Goal: Task Accomplishment & Management: Manage account settings

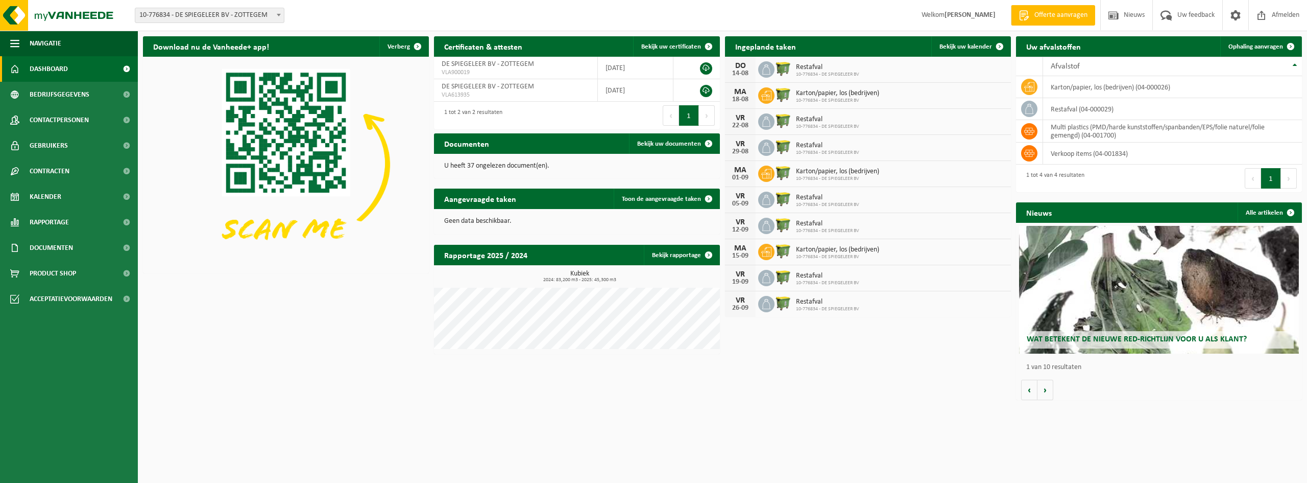
click at [763, 380] on div "Download nu de Vanheede+ app! Verberg Certificaten & attesten Bekijk uw certifi…" at bounding box center [722, 218] width 1164 height 374
click at [798, 94] on span "Karton/papier, los (bedrijven)" at bounding box center [837, 93] width 83 height 8
click at [958, 41] on link "Bekijk uw kalender" at bounding box center [971, 46] width 79 height 20
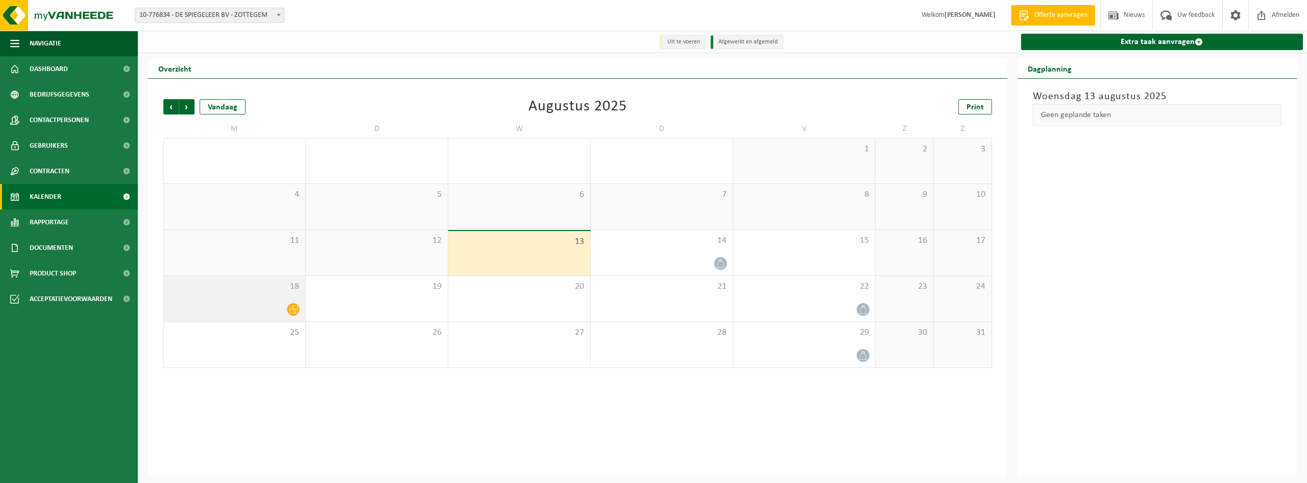
click at [261, 303] on div at bounding box center [234, 309] width 131 height 14
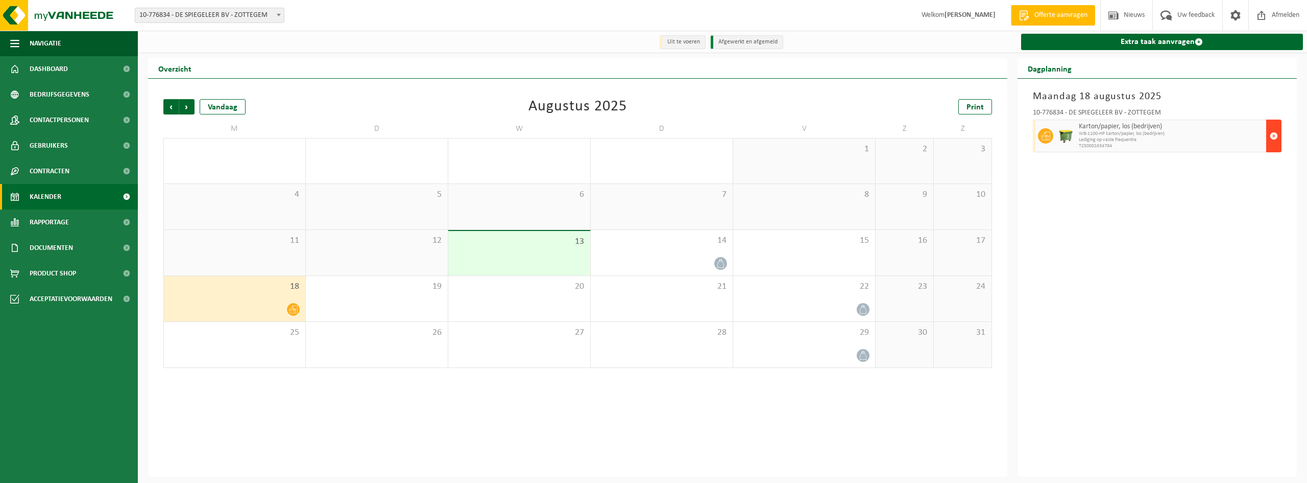
click at [1277, 136] on span "button" at bounding box center [1274, 136] width 8 height 20
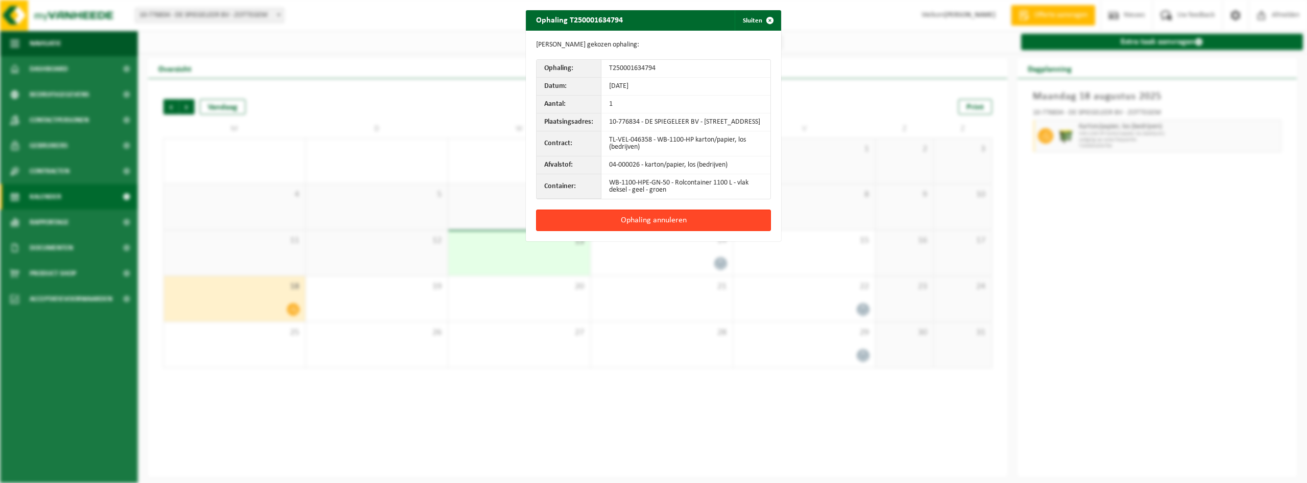
click at [618, 226] on button "Ophaling annuleren" at bounding box center [653, 219] width 235 height 21
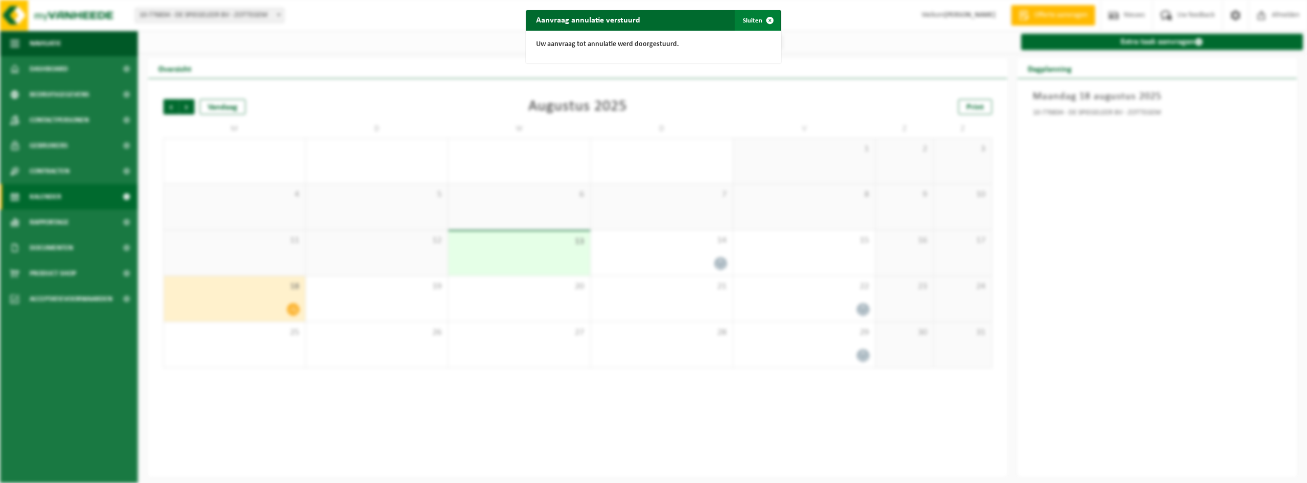
click at [769, 18] on span "button" at bounding box center [770, 20] width 20 height 20
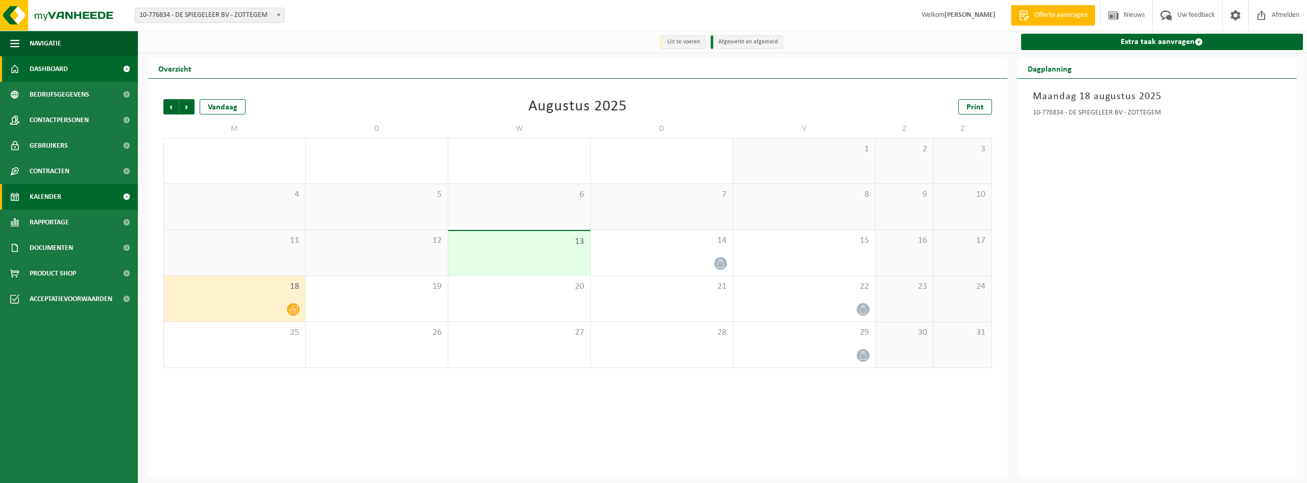
click at [55, 65] on span "Dashboard" at bounding box center [49, 69] width 38 height 26
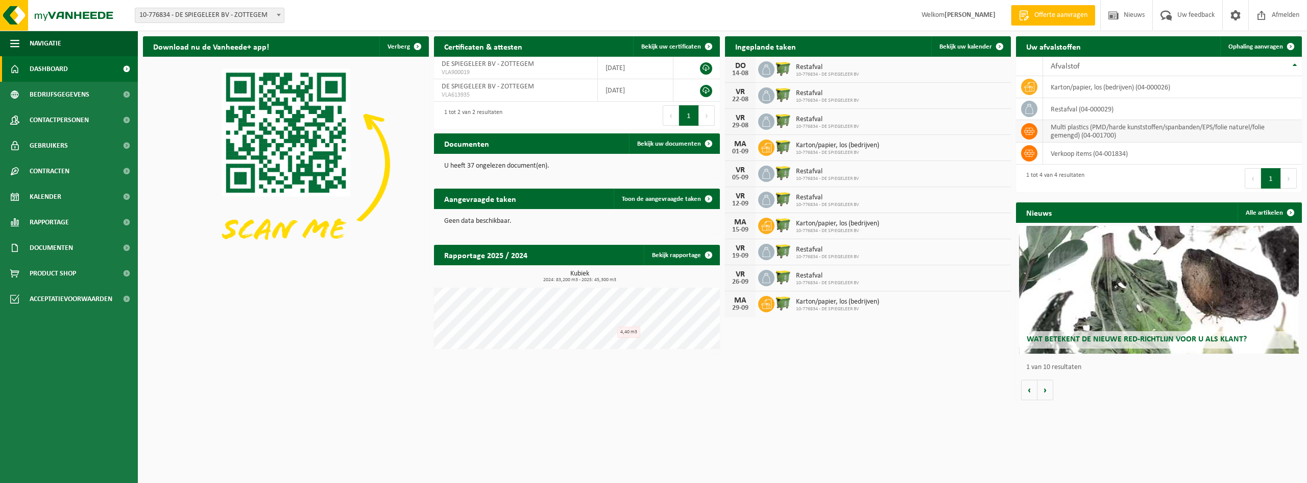
click at [1068, 133] on td "multi plastics (PMD/harde kunststoffen/spanbanden/EPS/folie naturel/folie gemen…" at bounding box center [1172, 131] width 259 height 22
click at [1028, 131] on icon at bounding box center [1030, 131] width 10 height 10
click at [1033, 152] on icon at bounding box center [1030, 153] width 10 height 10
click at [58, 267] on span "Product Shop" at bounding box center [53, 273] width 46 height 26
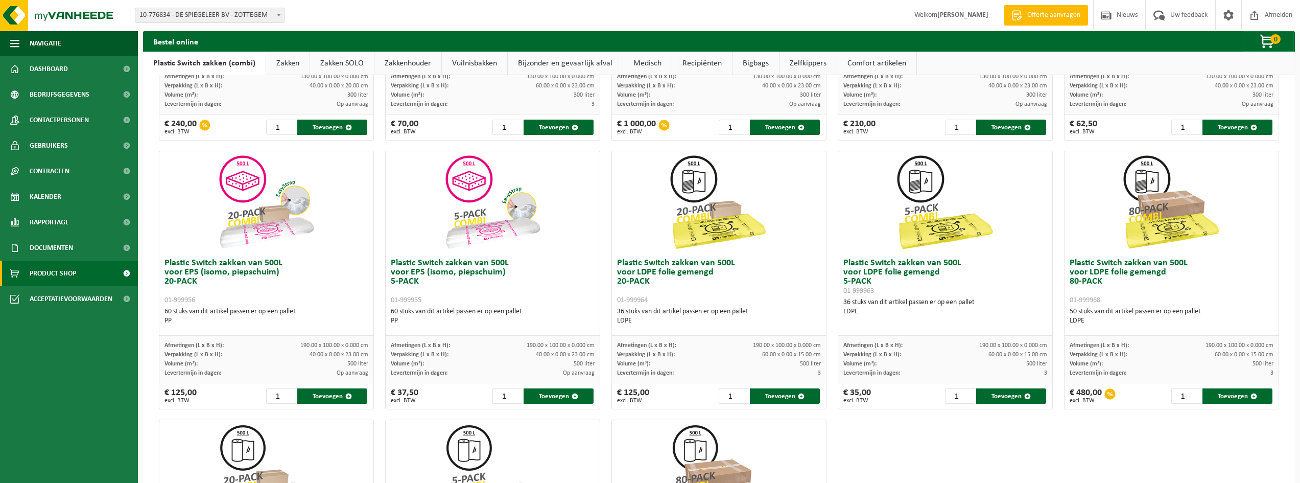
click at [462, 62] on link "Vuilnisbakken" at bounding box center [474, 63] width 65 height 23
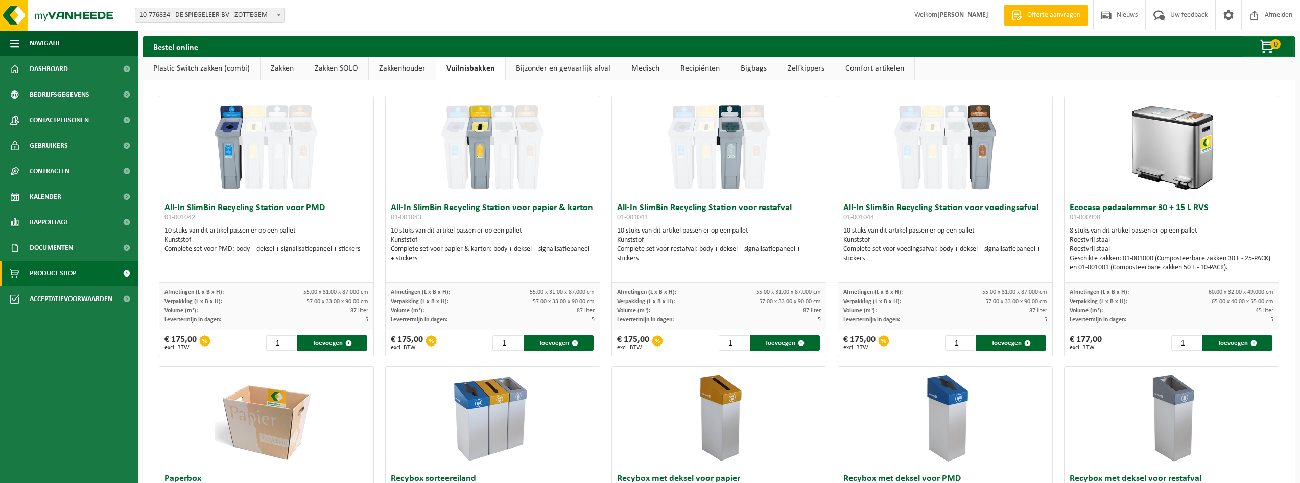
click at [575, 70] on link "Bijzonder en gevaarlijk afval" at bounding box center [563, 68] width 115 height 23
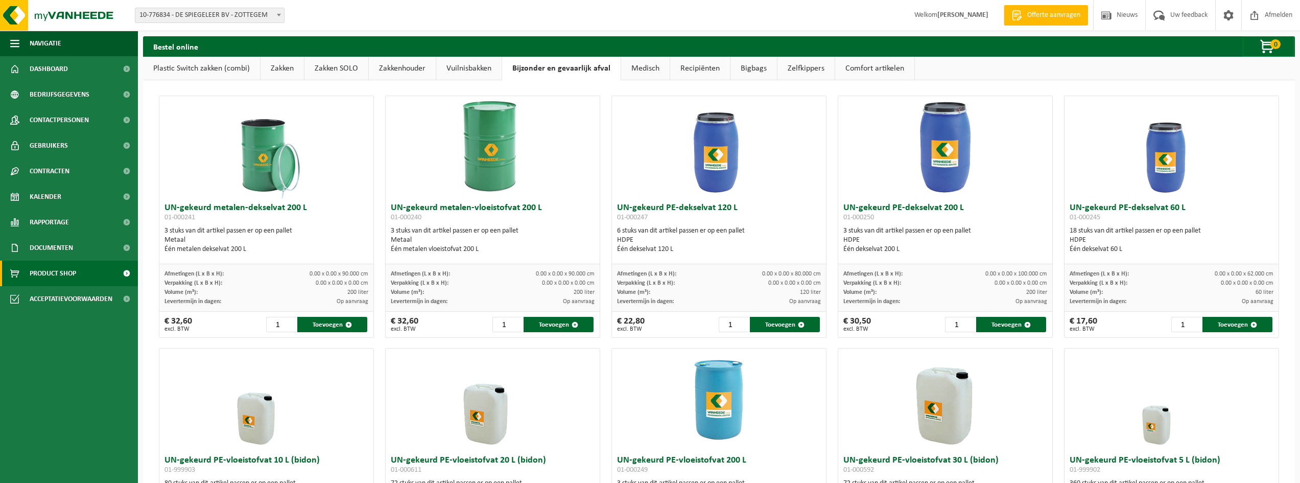
click at [873, 73] on link "Comfort artikelen" at bounding box center [874, 68] width 79 height 23
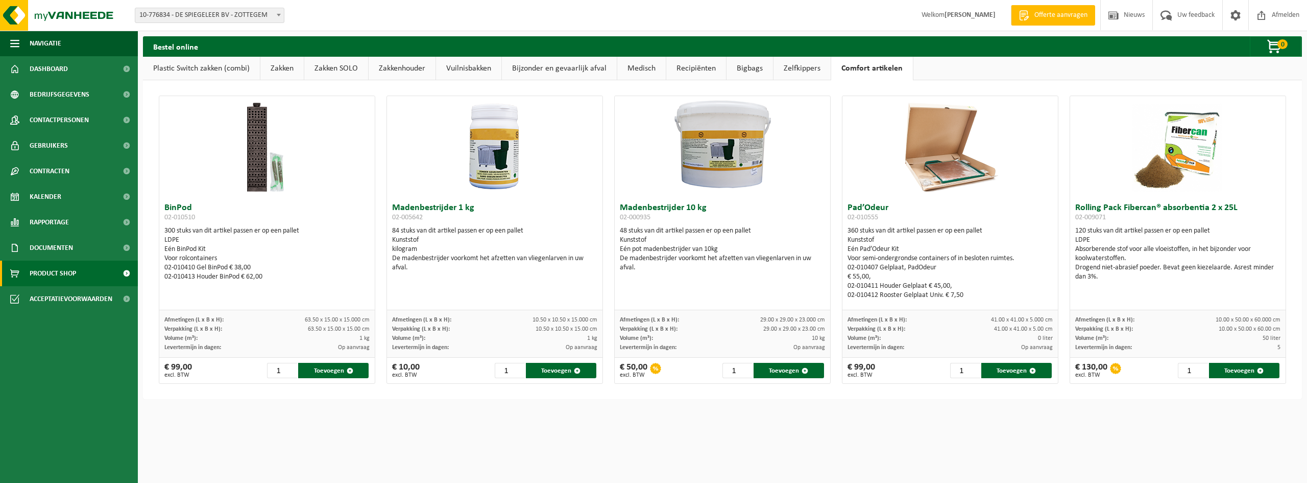
click at [802, 68] on link "Zelfkippers" at bounding box center [802, 68] width 57 height 23
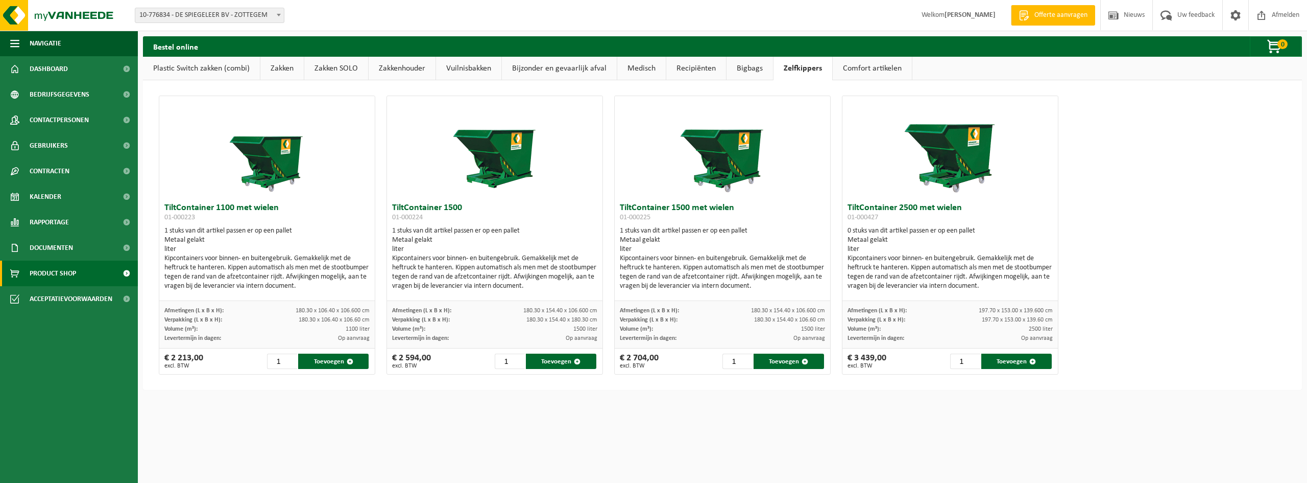
click at [735, 67] on link "Bigbags" at bounding box center [750, 68] width 46 height 23
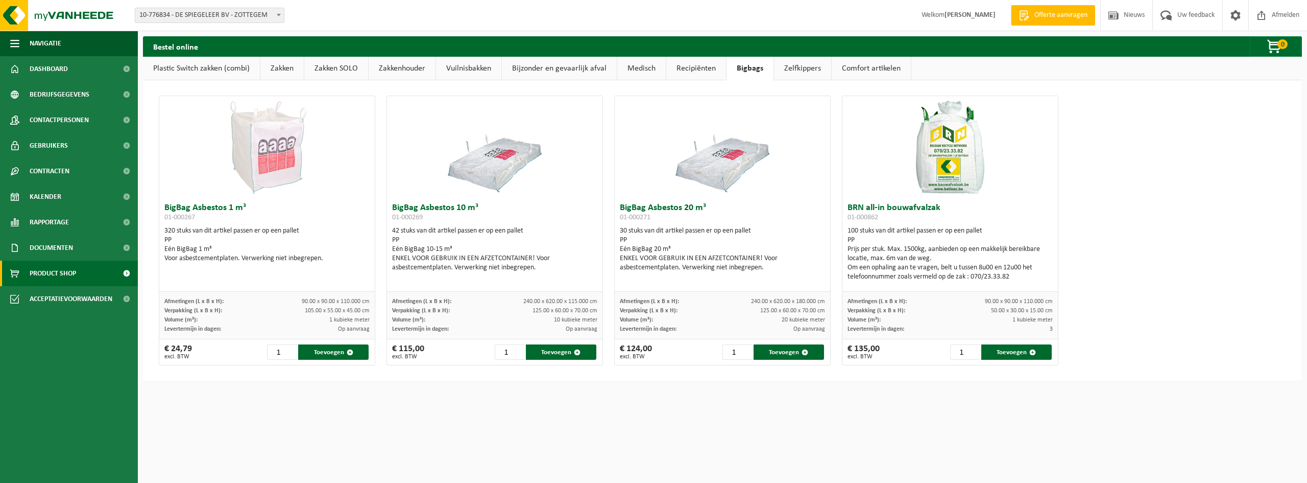
click at [717, 67] on link "Recipiënten" at bounding box center [696, 68] width 60 height 23
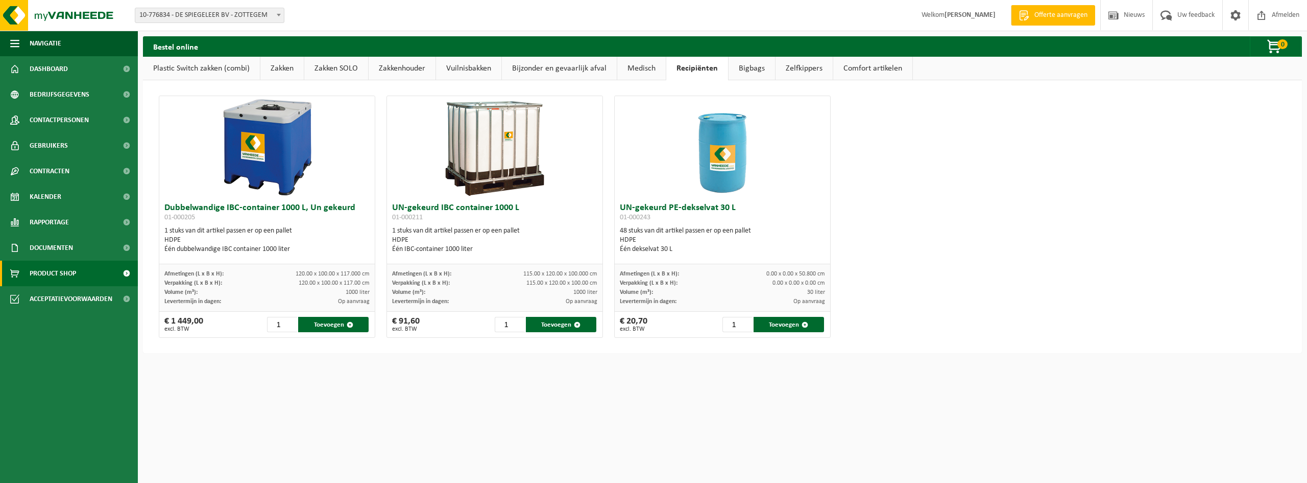
click at [650, 67] on link "Medisch" at bounding box center [641, 68] width 49 height 23
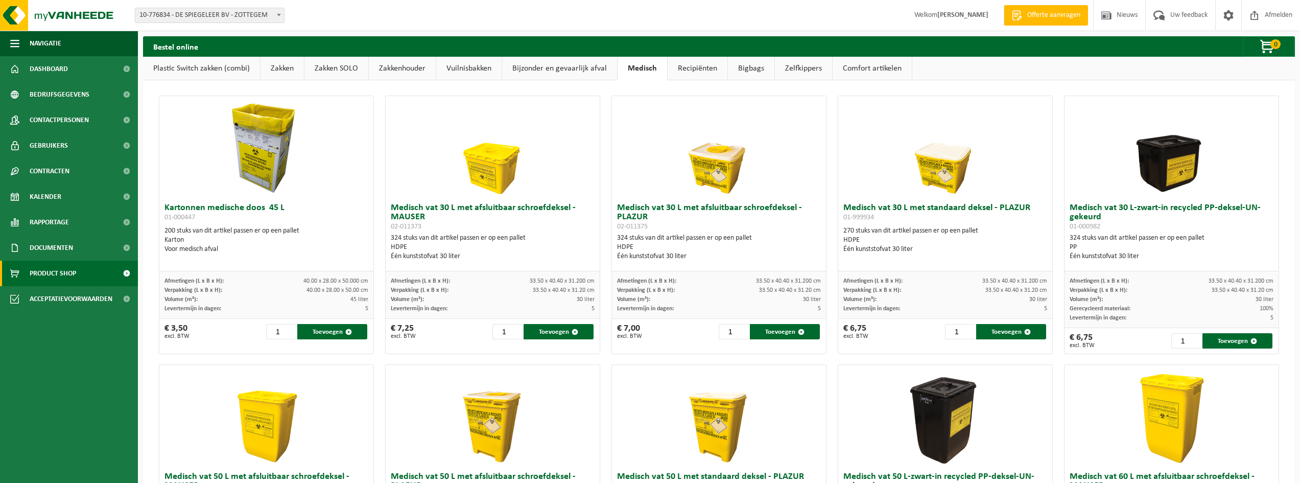
click at [553, 65] on link "Bijzonder en gevaarlijk afval" at bounding box center [559, 68] width 115 height 23
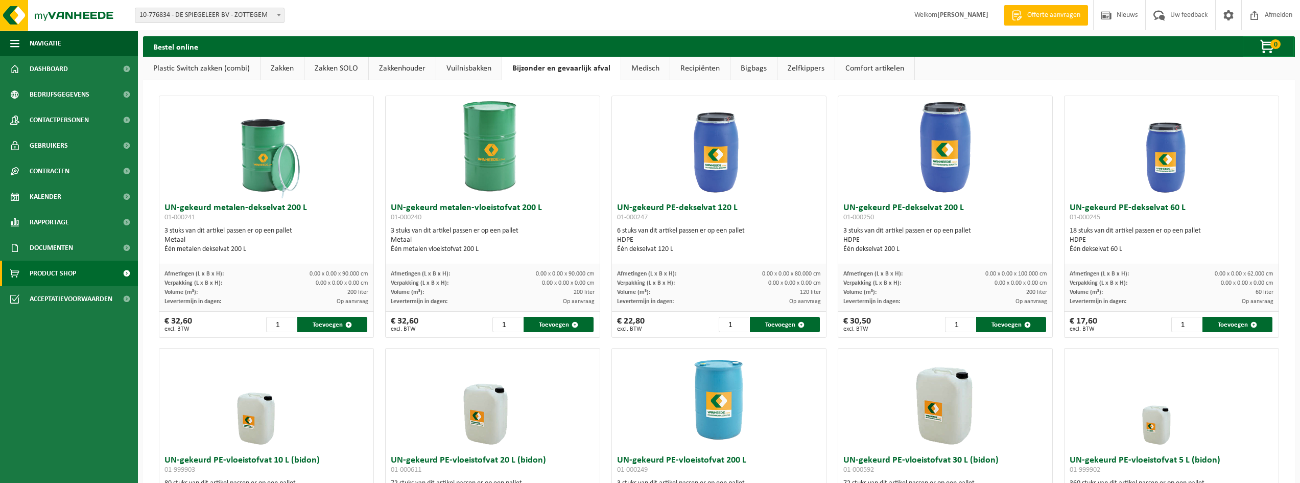
click at [460, 64] on link "Vuilnisbakken" at bounding box center [468, 68] width 65 height 23
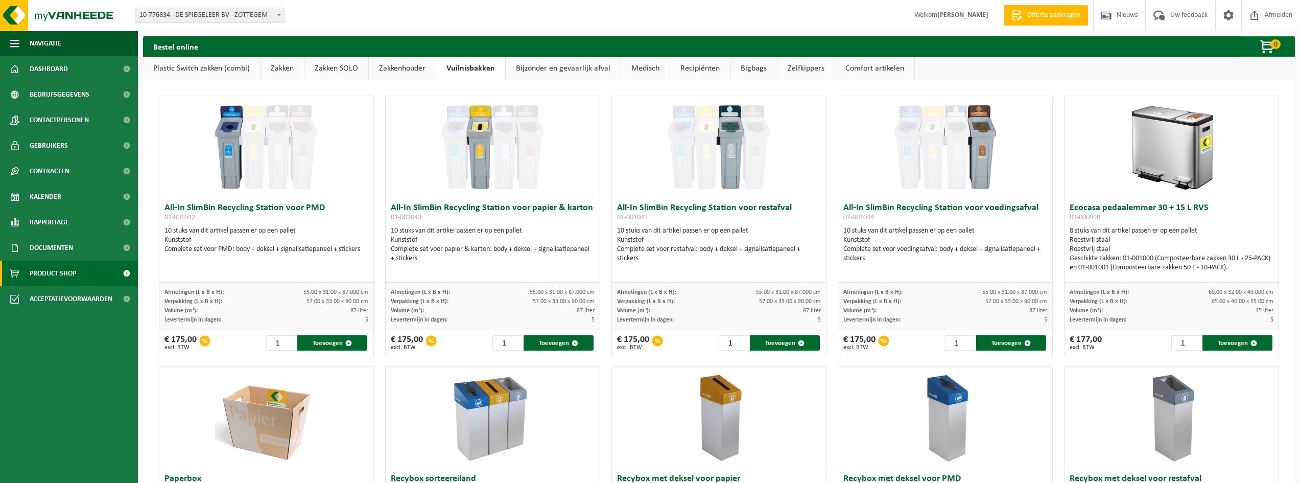
click at [179, 65] on link "Plastic Switch zakken (combi)" at bounding box center [201, 68] width 117 height 23
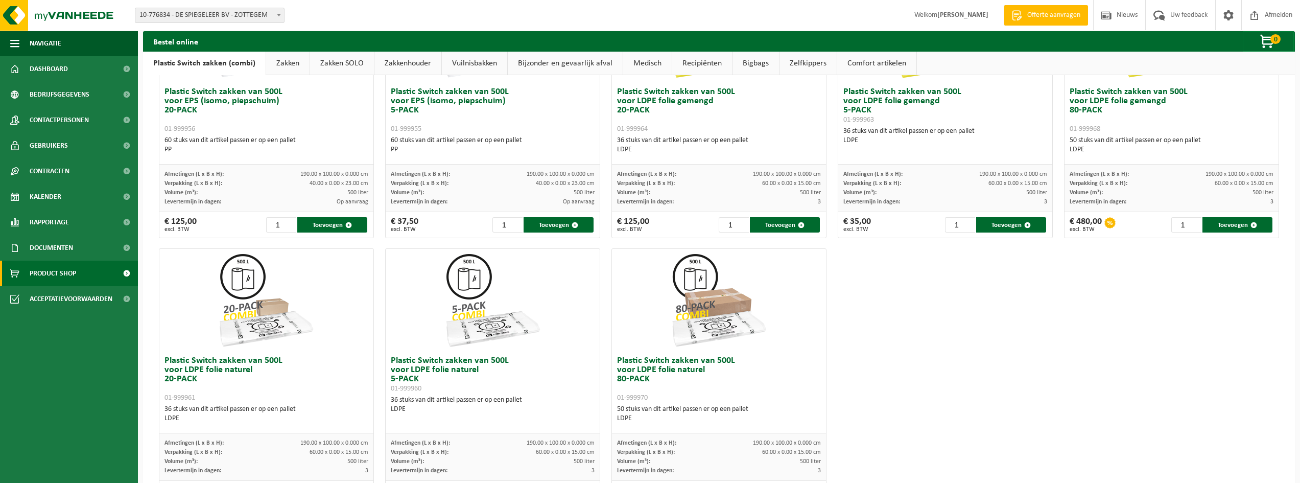
scroll to position [221, 0]
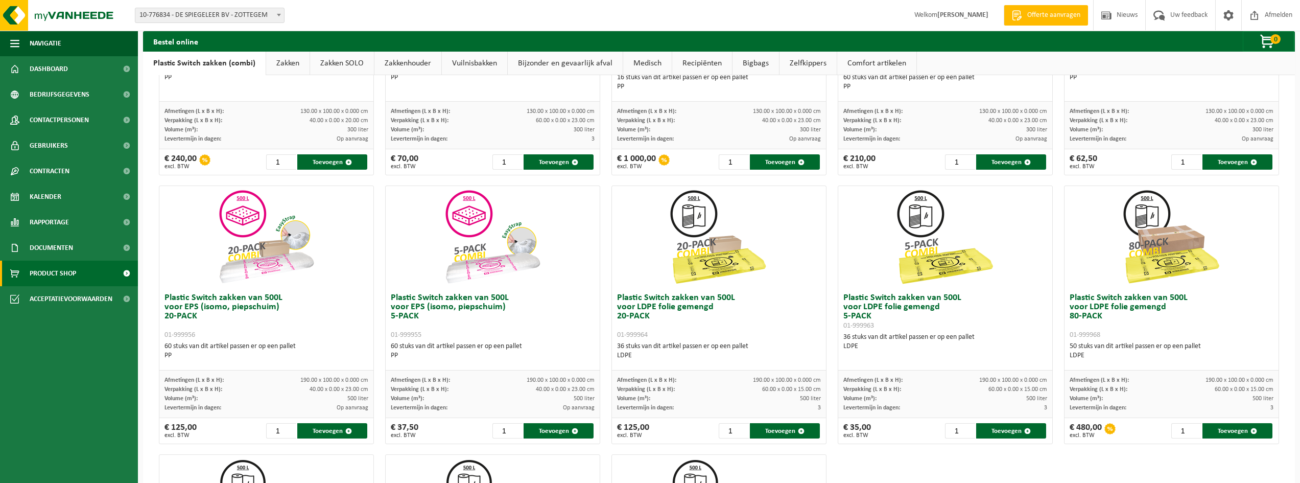
click at [286, 60] on link "Zakken" at bounding box center [287, 63] width 43 height 23
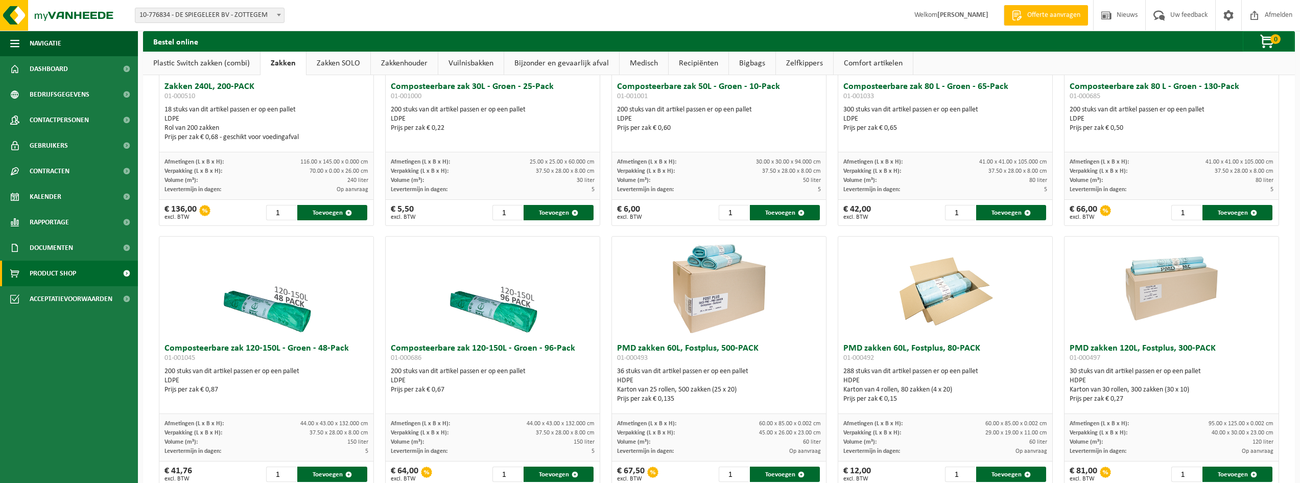
scroll to position [411, 0]
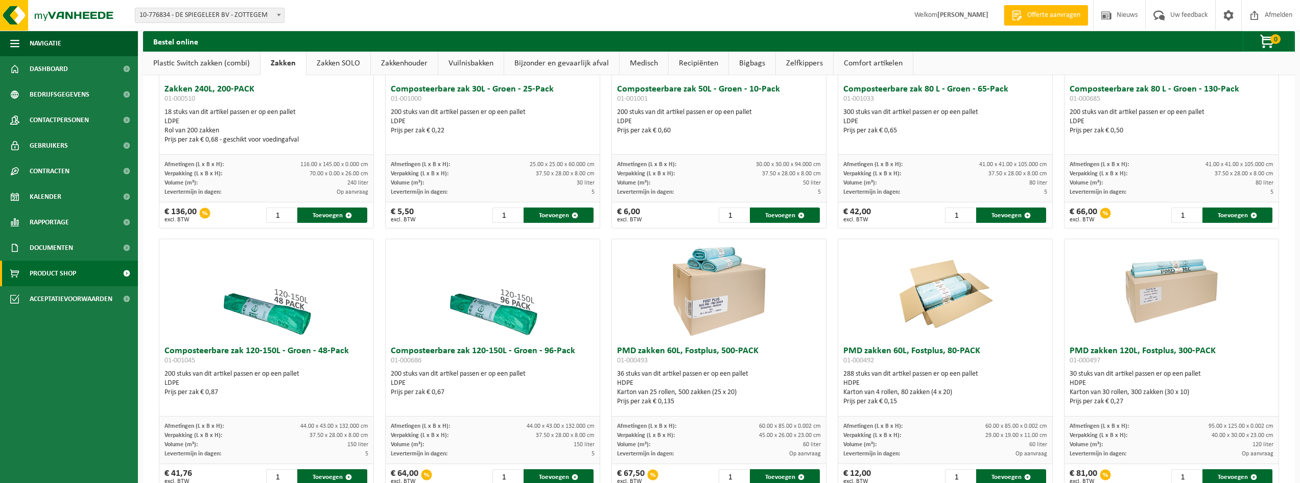
click at [350, 62] on link "Zakken SOLO" at bounding box center [338, 63] width 64 height 23
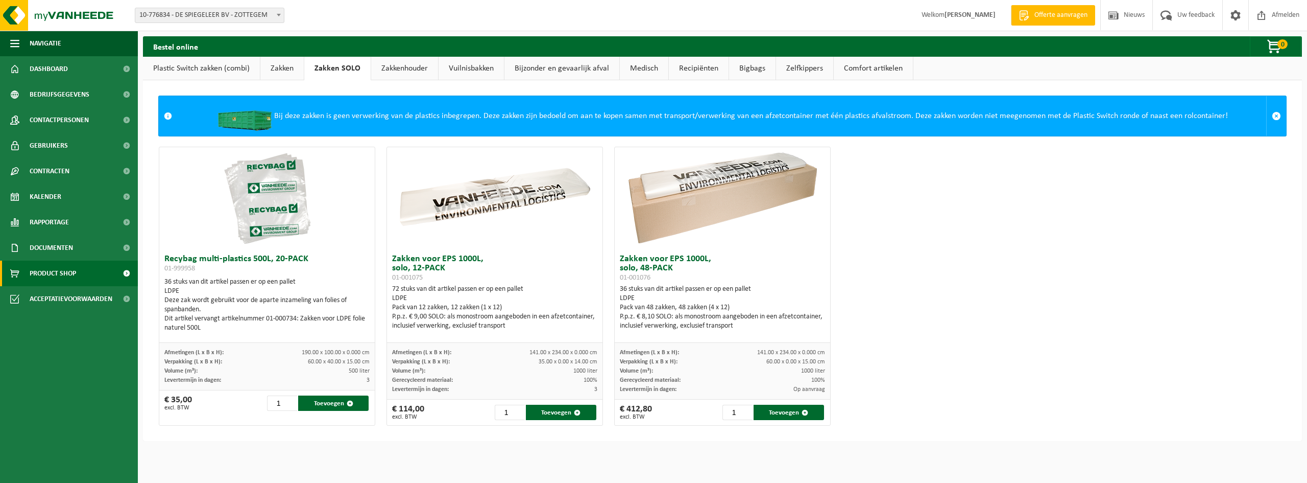
click at [395, 68] on link "Zakkenhouder" at bounding box center [404, 68] width 67 height 23
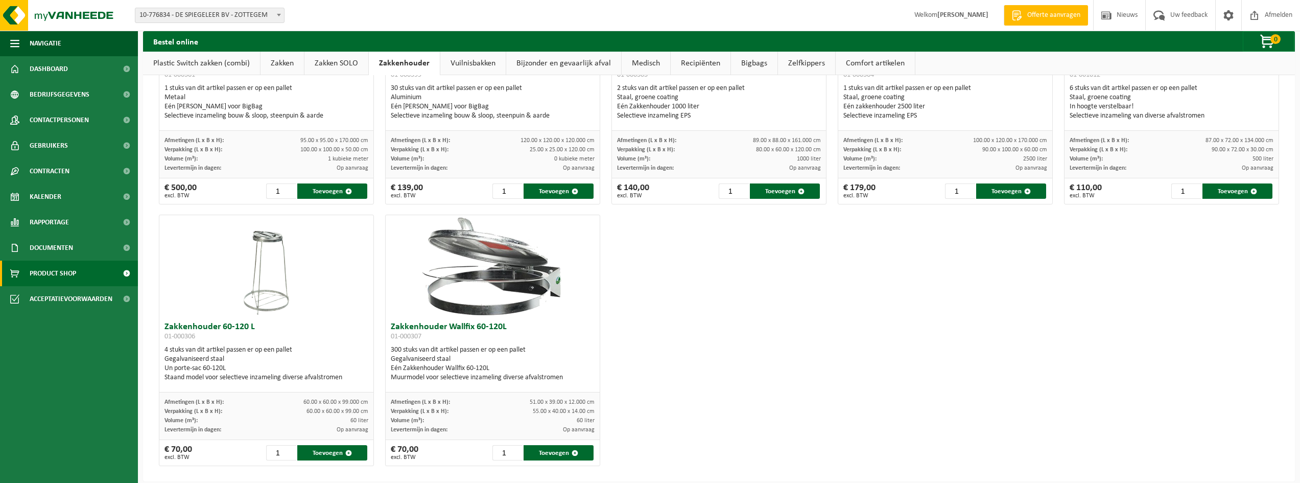
scroll to position [151, 0]
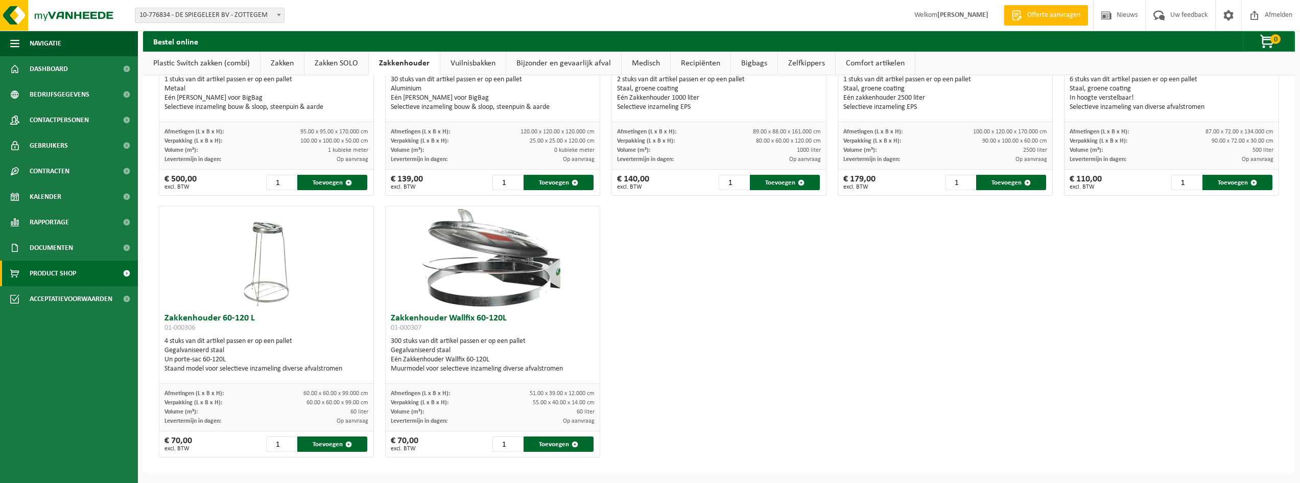
click at [478, 56] on link "Vuilnisbakken" at bounding box center [472, 63] width 65 height 23
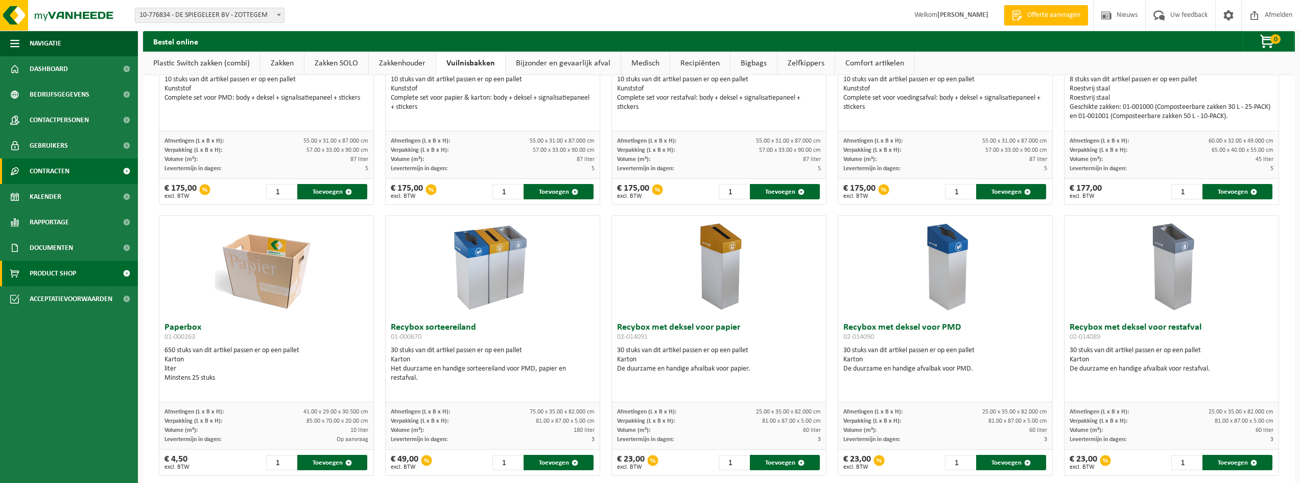
click at [41, 176] on span "Contracten" at bounding box center [50, 171] width 40 height 26
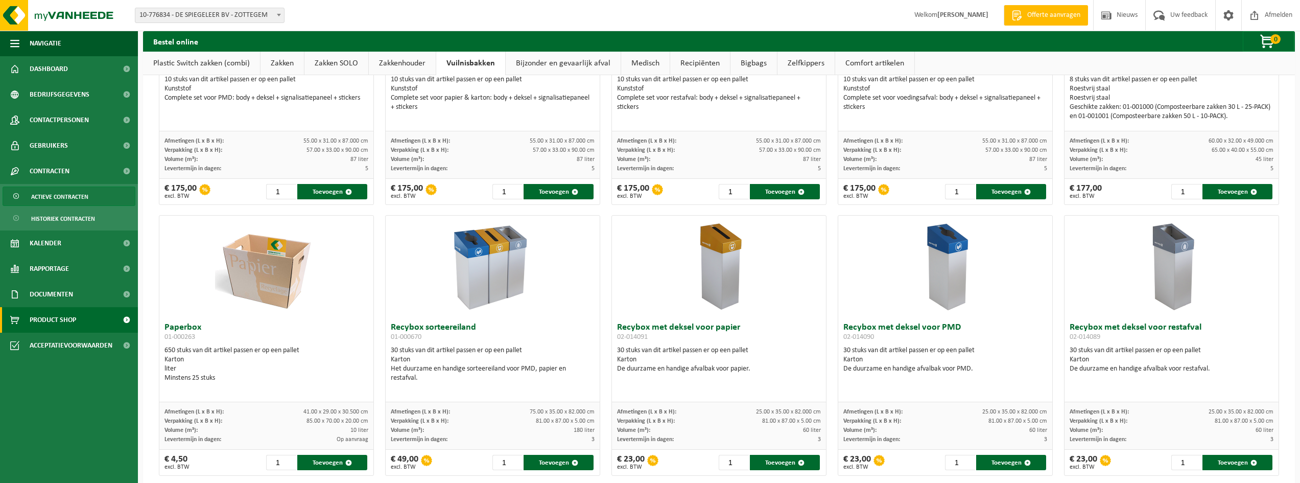
click at [77, 199] on span "Actieve contracten" at bounding box center [59, 196] width 57 height 19
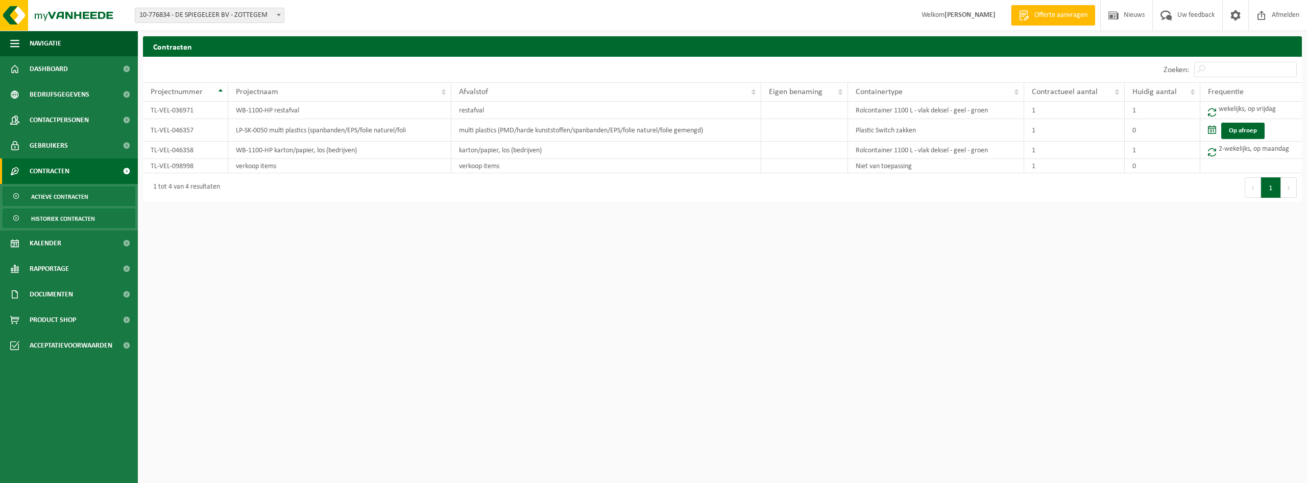
click at [57, 217] on span "Historiek contracten" at bounding box center [63, 218] width 64 height 19
